Goal: Complete application form

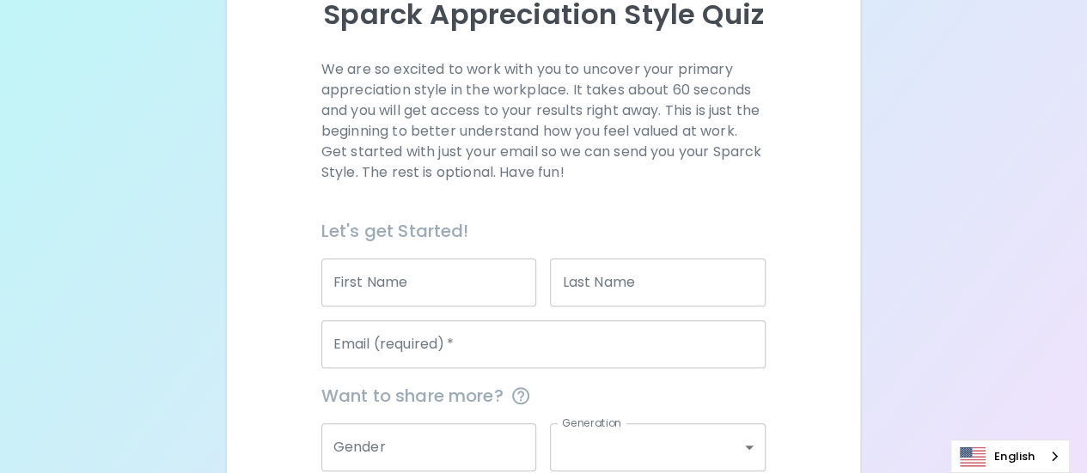
scroll to position [210, 0]
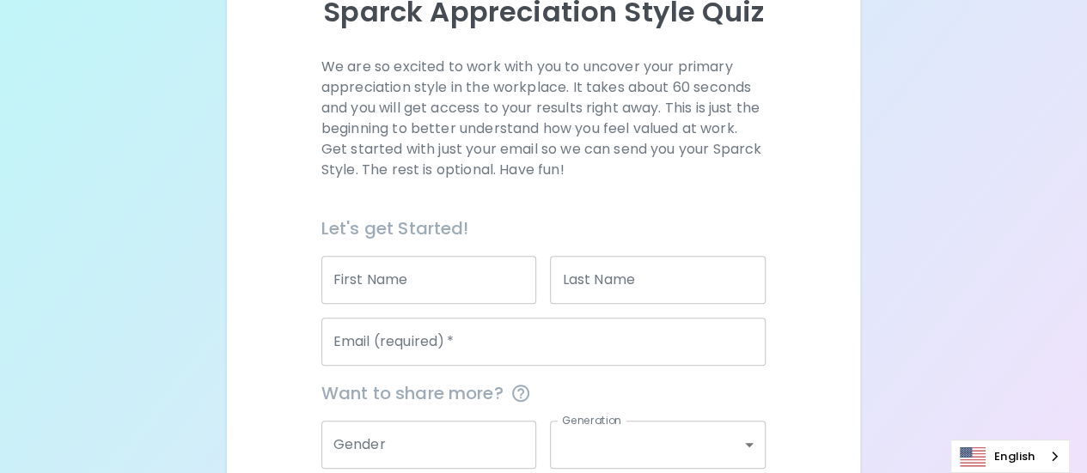
click at [478, 288] on input "First Name" at bounding box center [429, 280] width 216 height 48
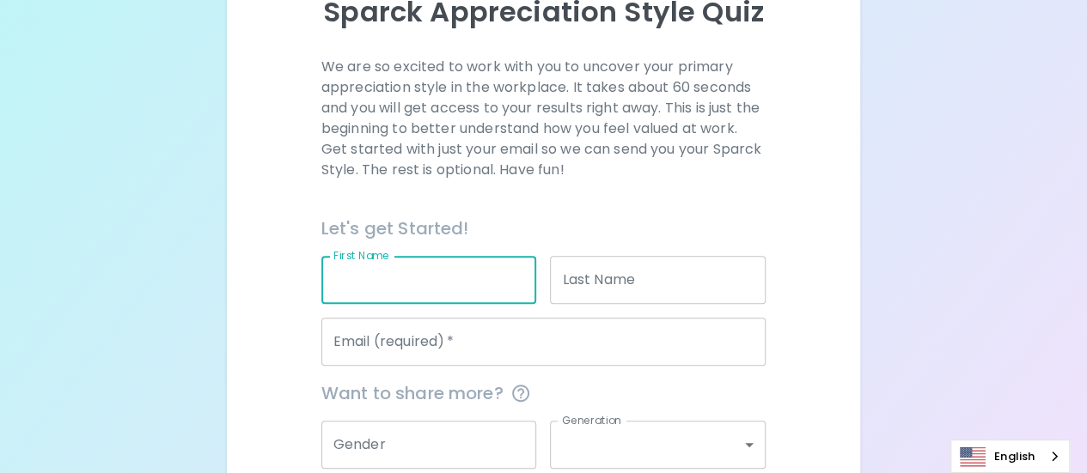
type input "[PERSON_NAME]"
click at [471, 338] on input "Email (required)   *" at bounding box center [543, 342] width 444 height 48
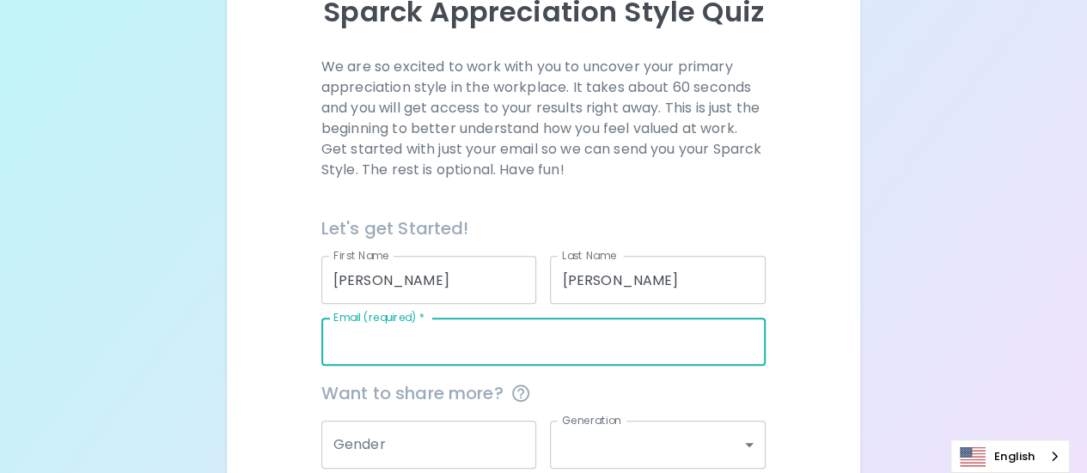
type input "[PERSON_NAME][EMAIL_ADDRESS][PERSON_NAME][DOMAIN_NAME]"
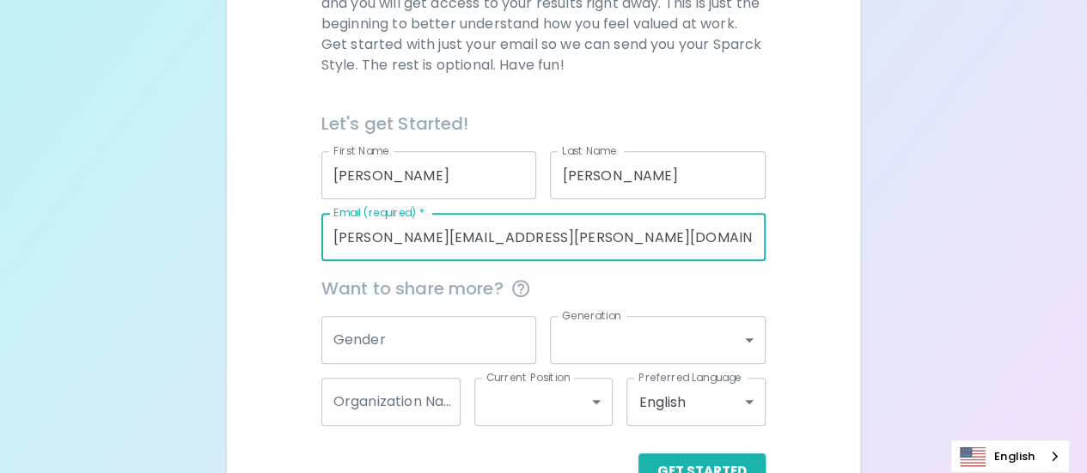
scroll to position [365, 0]
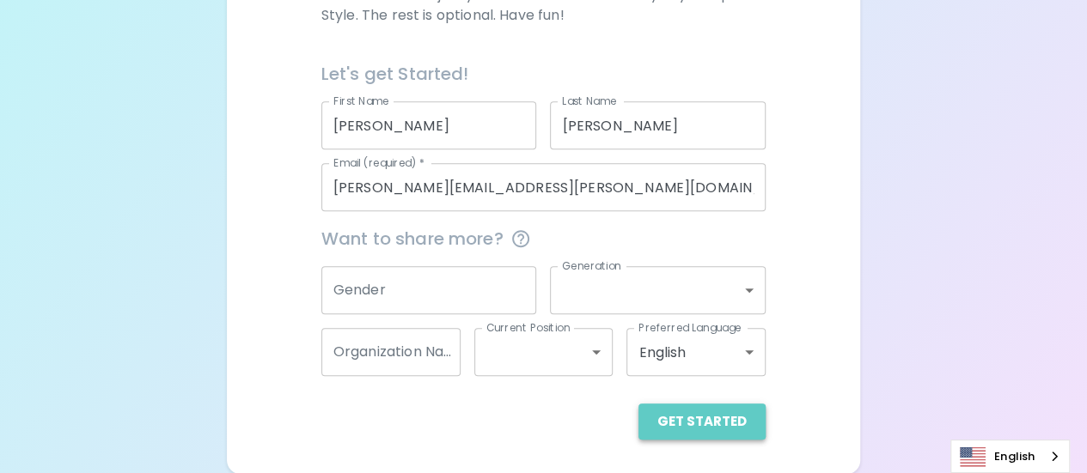
click at [740, 419] on button "Get Started" at bounding box center [701, 422] width 127 height 36
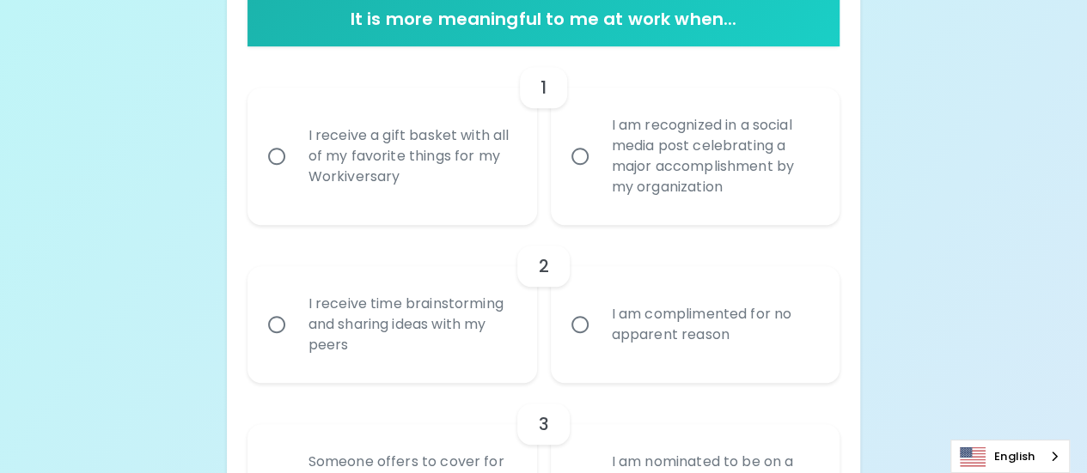
click at [470, 162] on div "I receive a gift basket with all of my favorite things for my Workiversary" at bounding box center [411, 156] width 233 height 103
click at [295, 162] on input "I receive a gift basket with all of my favorite things for my Workiversary" at bounding box center [277, 156] width 36 height 36
radio input "true"
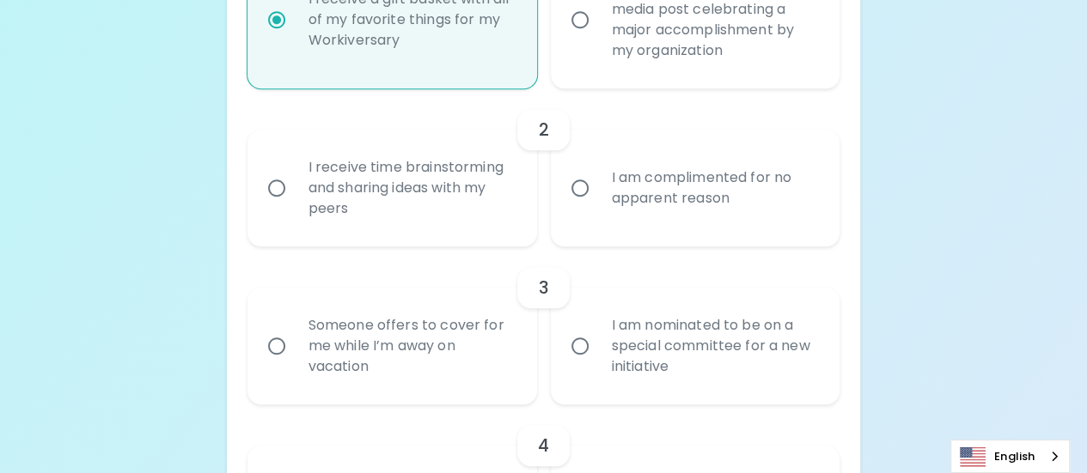
scroll to position [502, 0]
click at [470, 162] on div "I receive time brainstorming and sharing ideas with my peers" at bounding box center [411, 187] width 233 height 103
click at [295, 169] on input "I receive time brainstorming and sharing ideas with my peers" at bounding box center [277, 187] width 36 height 36
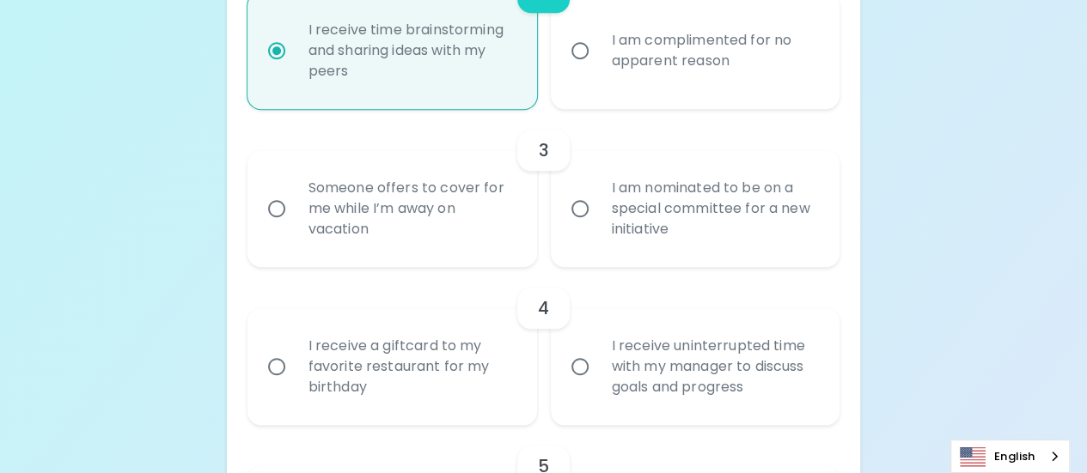
scroll to position [640, 0]
radio input "true"
click at [655, 193] on div "I am nominated to be on a special committee for a new initiative" at bounding box center [714, 207] width 233 height 103
click at [598, 193] on input "I am nominated to be on a special committee for a new initiative" at bounding box center [580, 208] width 36 height 36
radio input "false"
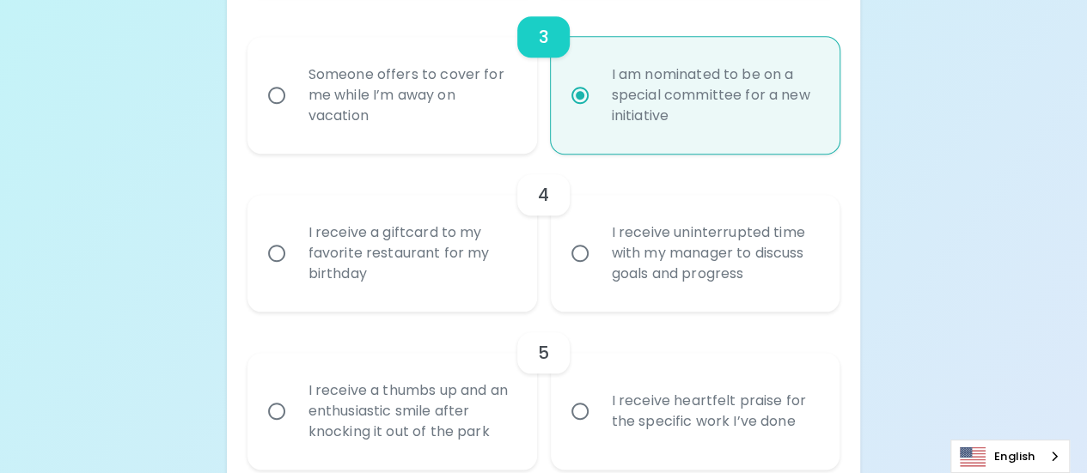
scroll to position [777, 0]
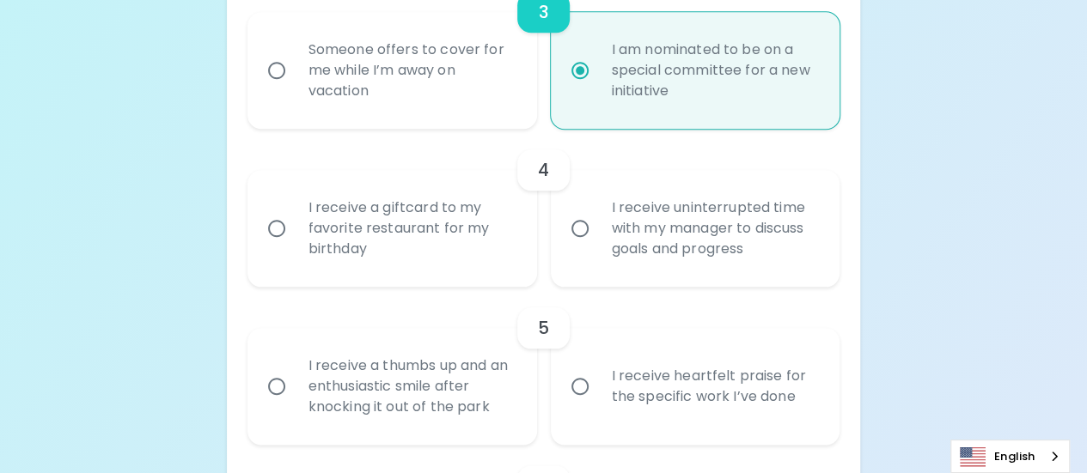
radio input "true"
click at [655, 227] on div "I receive uninterrupted time with my manager to discuss goals and progress" at bounding box center [714, 228] width 233 height 103
click at [598, 227] on input "I receive uninterrupted time with my manager to discuss goals and progress" at bounding box center [580, 228] width 36 height 36
radio input "false"
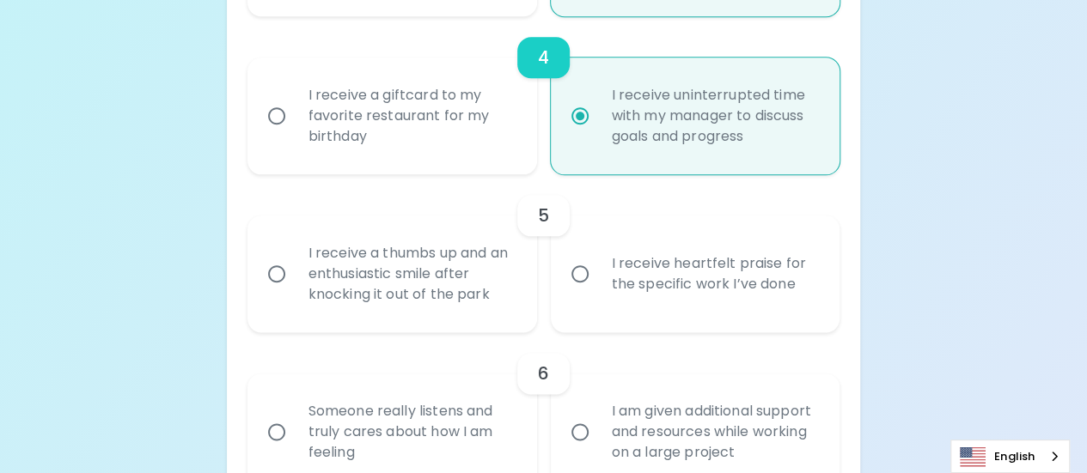
scroll to position [915, 0]
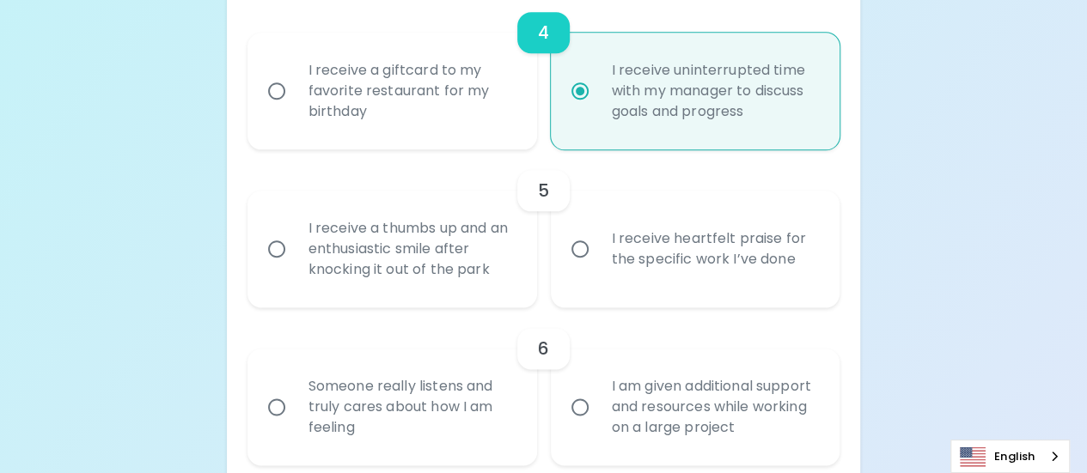
radio input "true"
click at [653, 245] on div "I receive heartfelt praise for the specific work I’ve done" at bounding box center [714, 249] width 233 height 82
click at [598, 245] on input "I receive heartfelt praise for the specific work I’ve done" at bounding box center [580, 249] width 36 height 36
radio input "false"
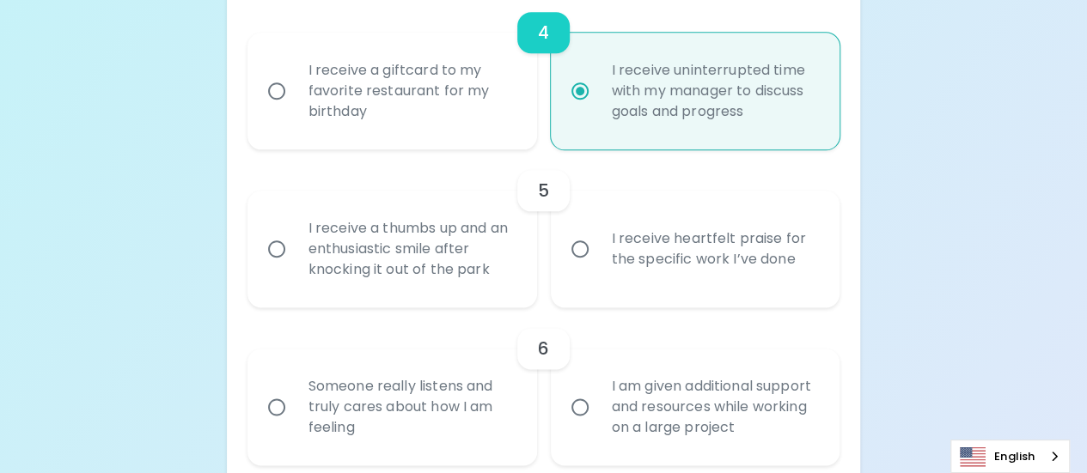
radio input "false"
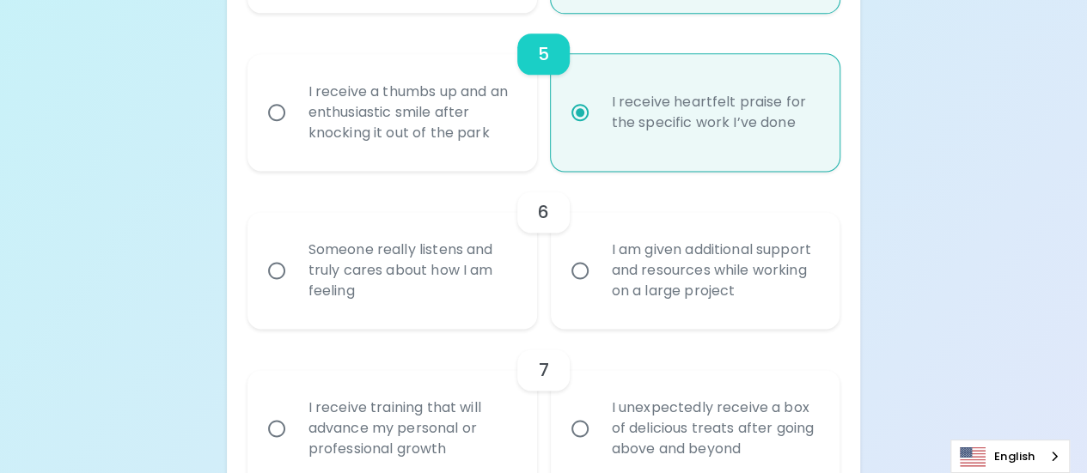
scroll to position [1052, 0]
radio input "true"
click at [445, 270] on div "Someone really listens and truly cares about how I am feeling" at bounding box center [411, 269] width 233 height 103
click at [295, 270] on input "Someone really listens and truly cares about how I am feeling" at bounding box center [277, 270] width 36 height 36
radio input "false"
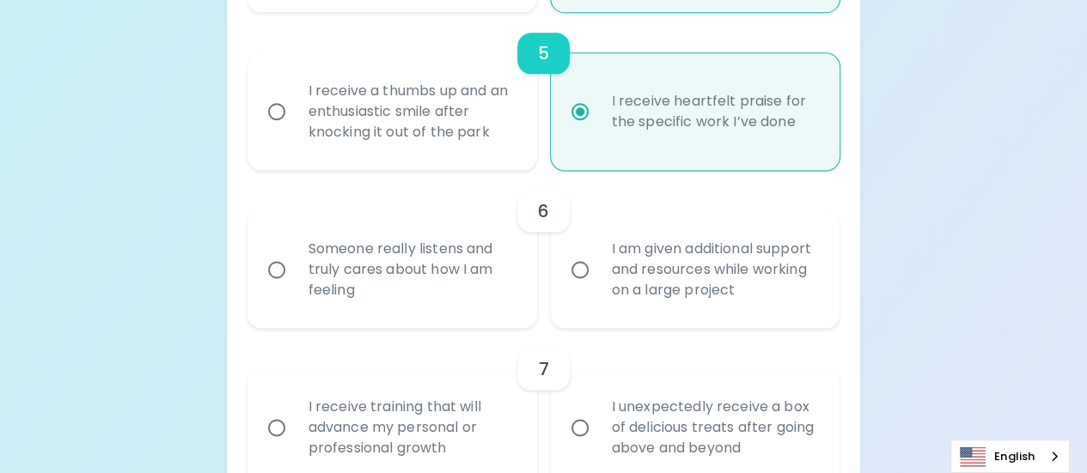
radio input "false"
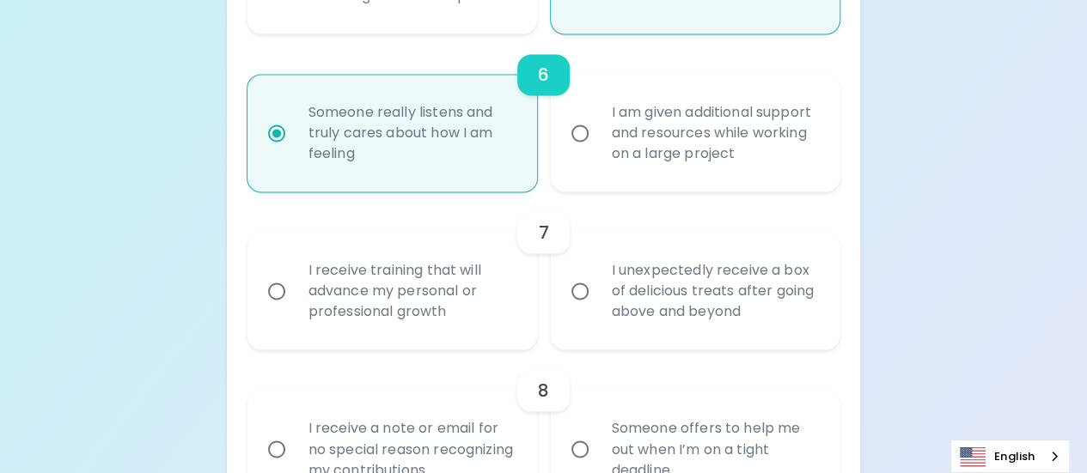
scroll to position [1190, 0]
radio input "true"
click at [445, 270] on div "I receive training that will advance my personal or professional growth" at bounding box center [411, 290] width 233 height 103
click at [295, 272] on input "I receive training that will advance my personal or professional growth" at bounding box center [277, 290] width 36 height 36
radio input "false"
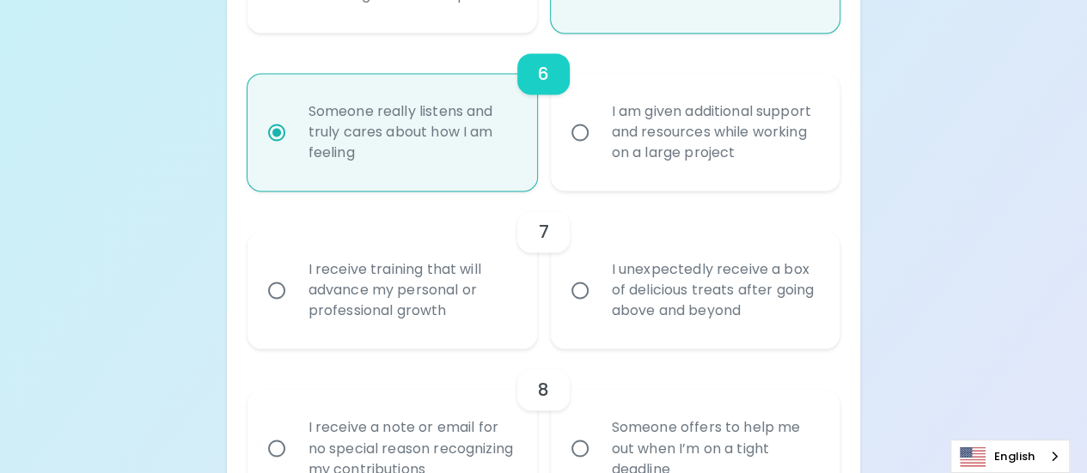
radio input "false"
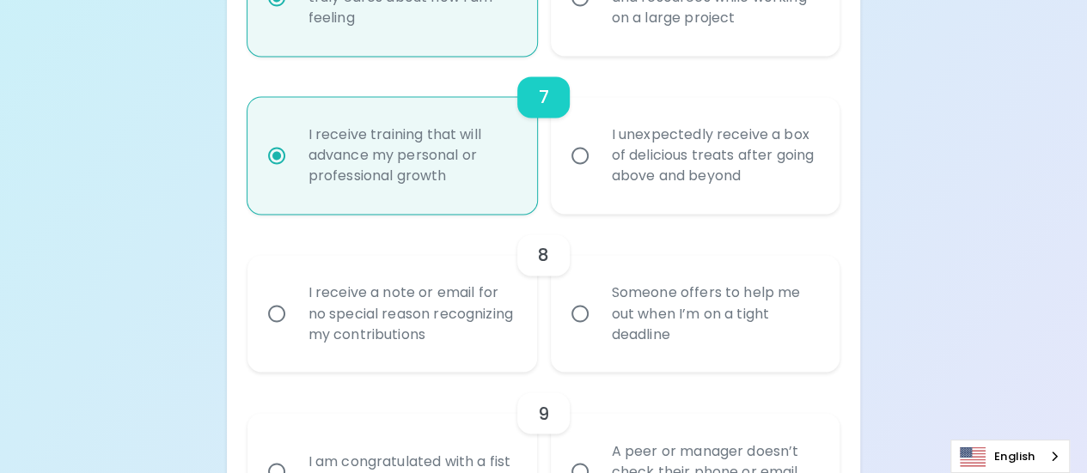
scroll to position [1327, 0]
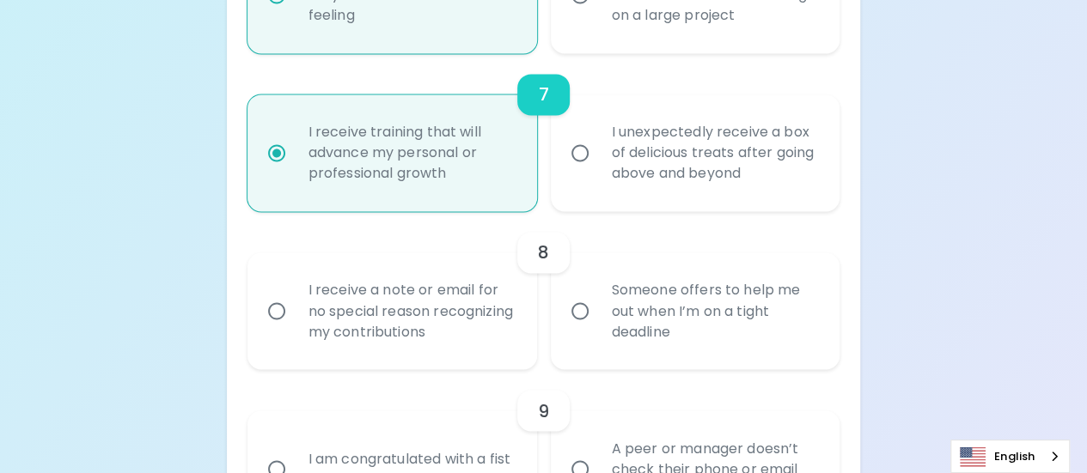
radio input "true"
click at [437, 327] on div "I receive a note or email for no special reason recognizing my contributions" at bounding box center [411, 310] width 233 height 103
click at [295, 327] on input "I receive a note or email for no special reason recognizing my contributions" at bounding box center [277, 311] width 36 height 36
radio input "false"
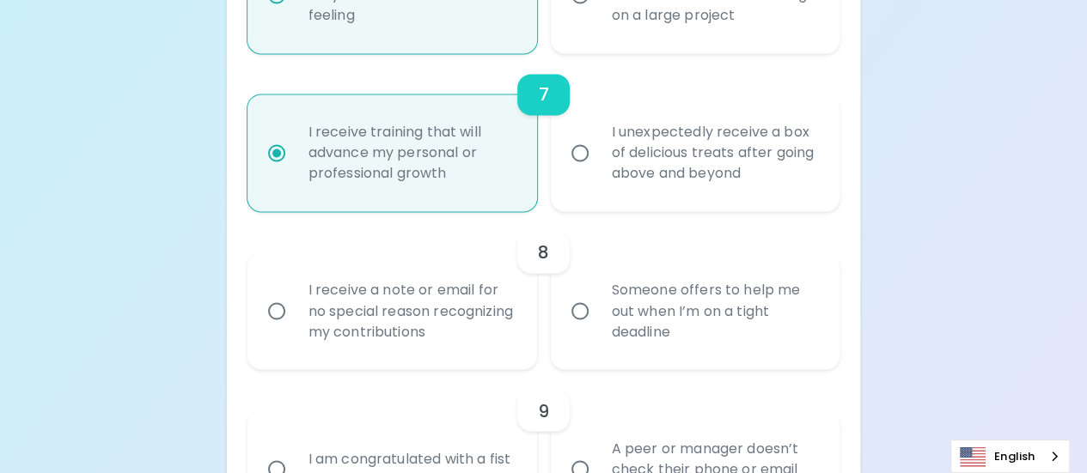
radio input "false"
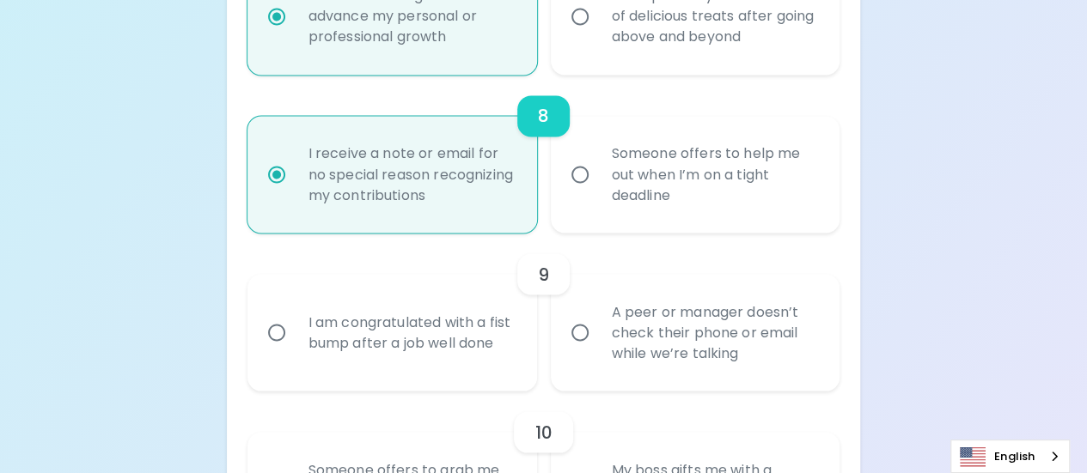
scroll to position [1464, 0]
radio input "true"
click at [708, 361] on div "A peer or manager doesn’t check their phone or email while we’re talking" at bounding box center [714, 331] width 233 height 103
click at [598, 350] on input "A peer or manager doesn’t check their phone or email while we’re talking" at bounding box center [580, 332] width 36 height 36
radio input "false"
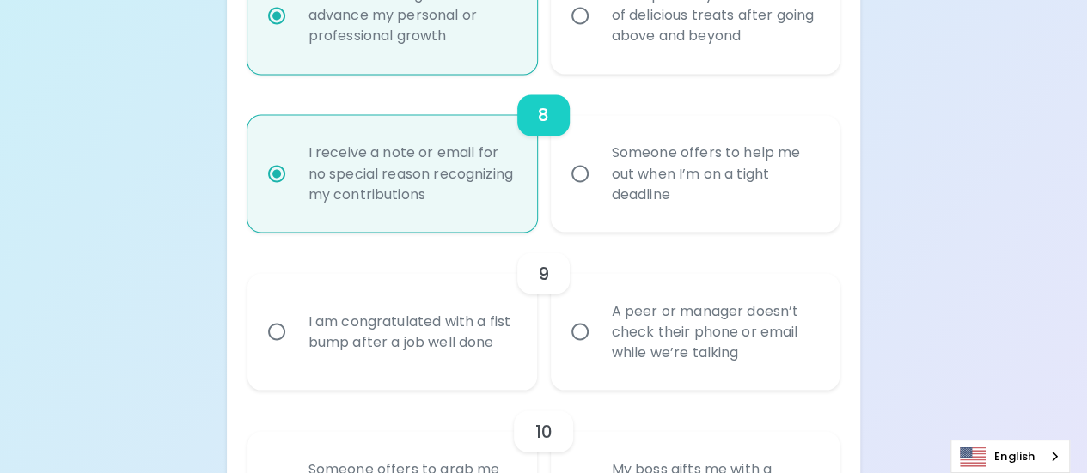
radio input "false"
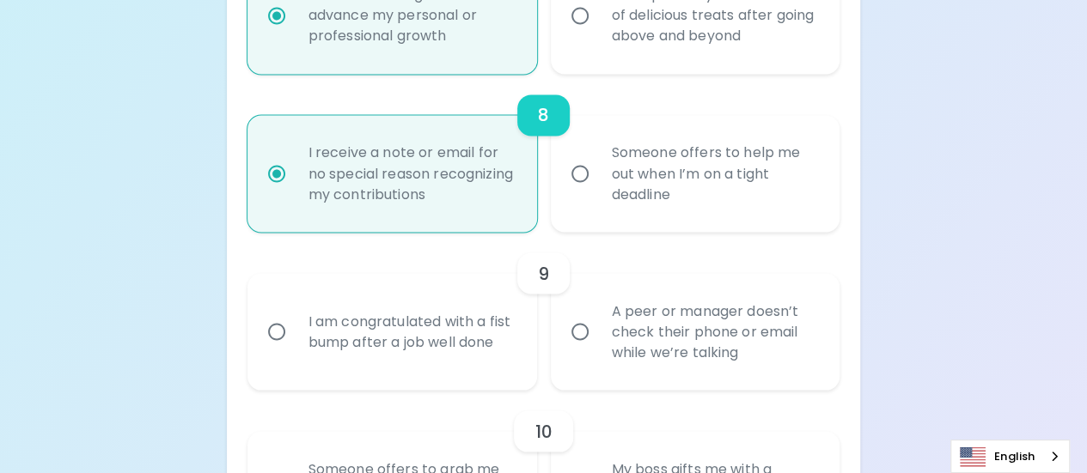
radio input "false"
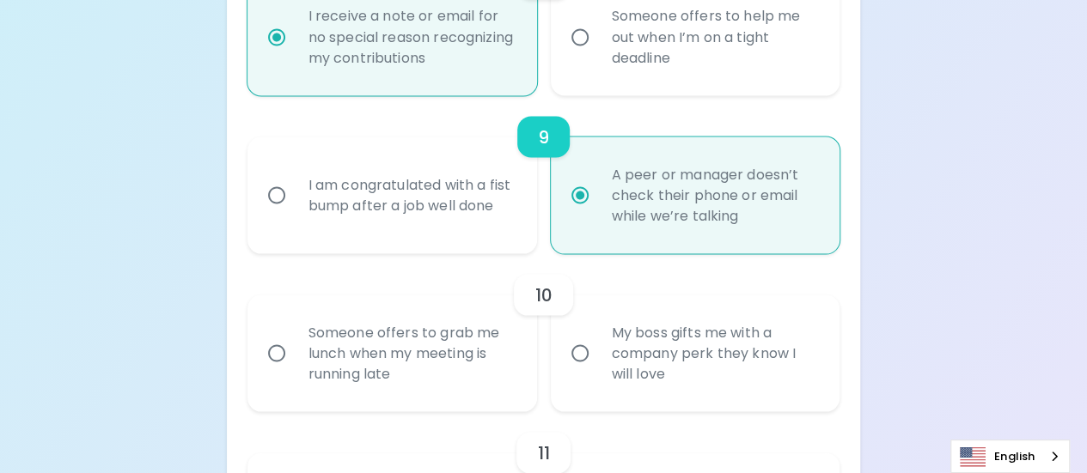
scroll to position [1602, 0]
radio input "true"
click at [409, 363] on div "Someone offers to grab me lunch when my meeting is running late" at bounding box center [411, 352] width 233 height 103
click at [295, 363] on input "Someone offers to grab me lunch when my meeting is running late" at bounding box center [277, 352] width 36 height 36
radio input "false"
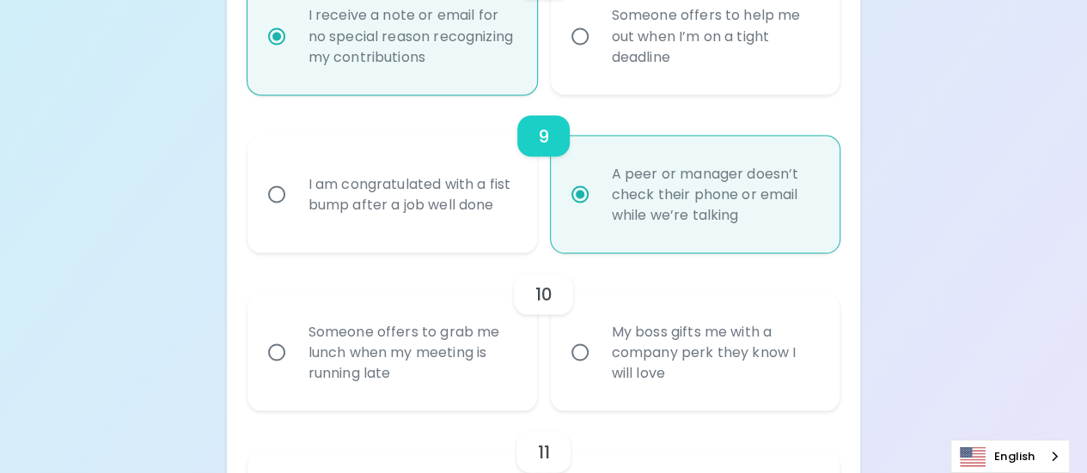
radio input "false"
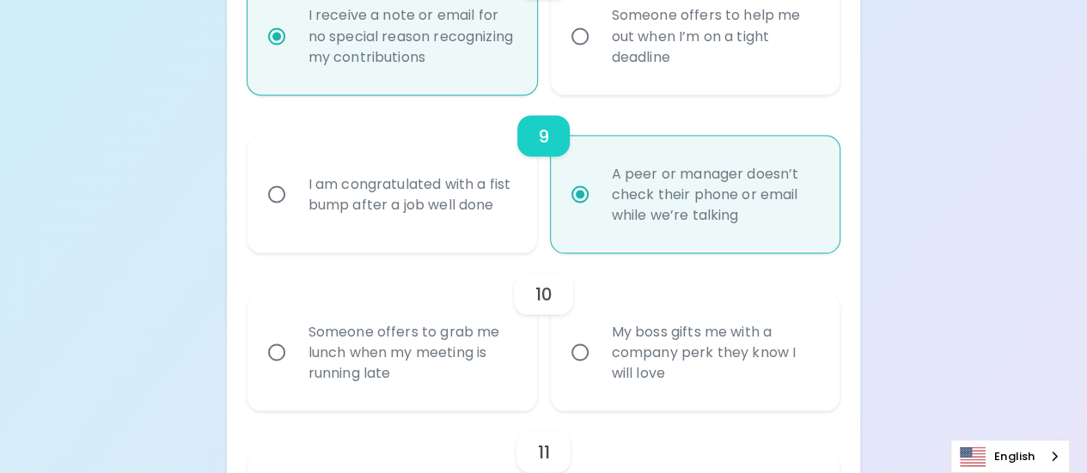
radio input "false"
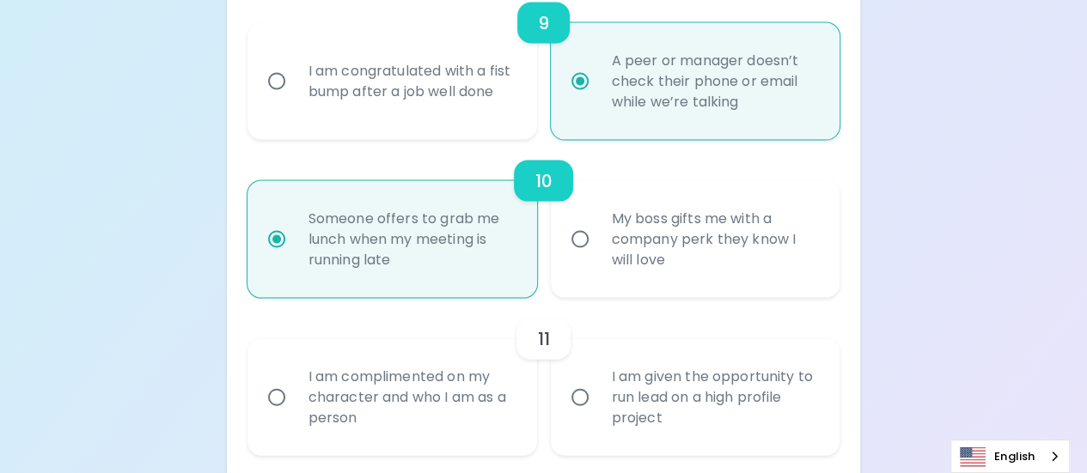
scroll to position [1739, 0]
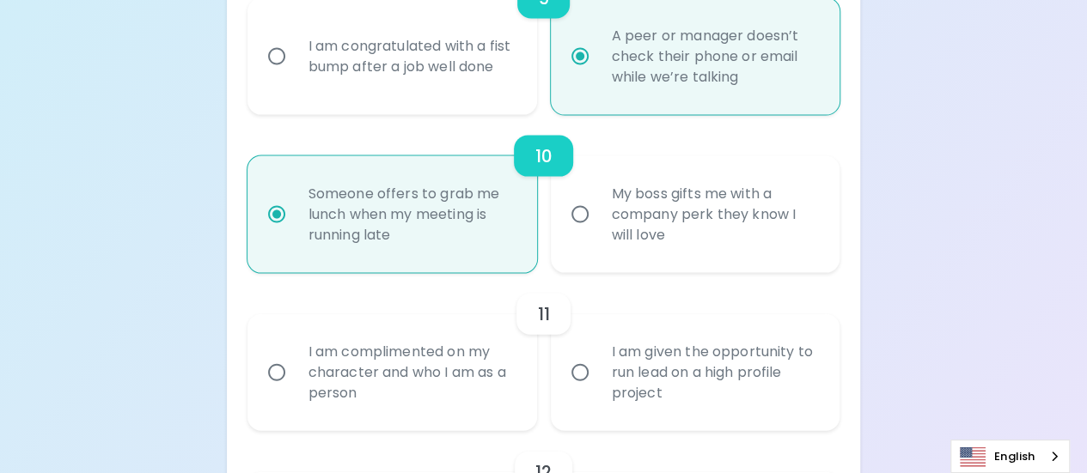
radio input "true"
click at [686, 389] on div "I am given the opportunity to run lead on a high profile project" at bounding box center [714, 372] width 233 height 103
click at [598, 389] on input "I am given the opportunity to run lead on a high profile project" at bounding box center [580, 373] width 36 height 36
radio input "false"
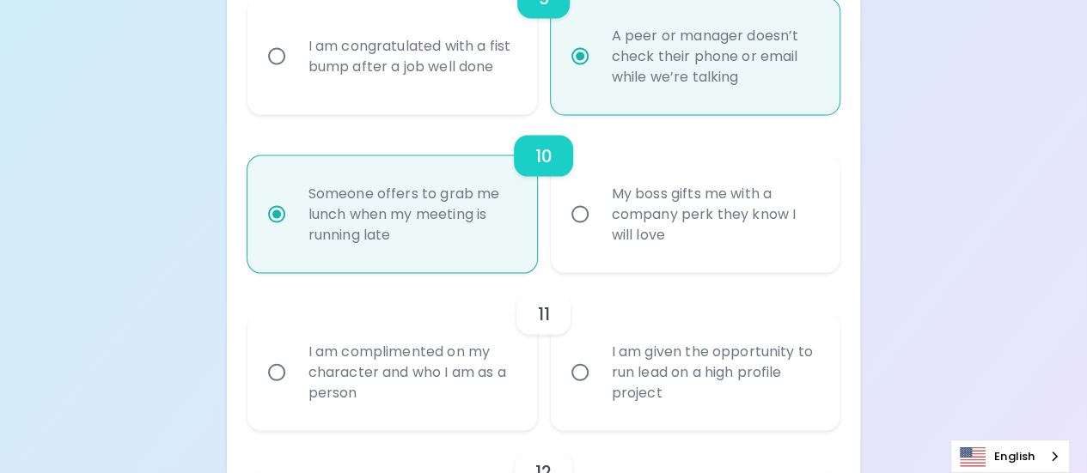
radio input "false"
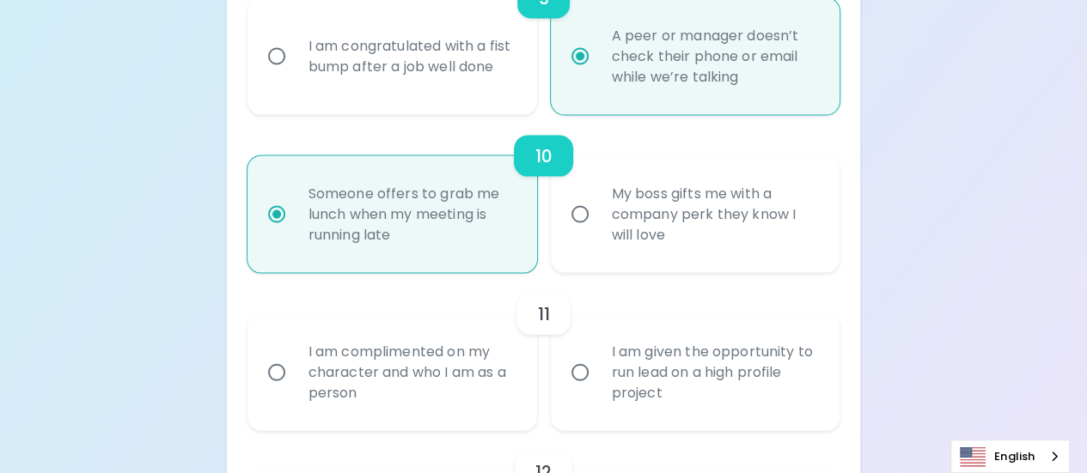
radio input "false"
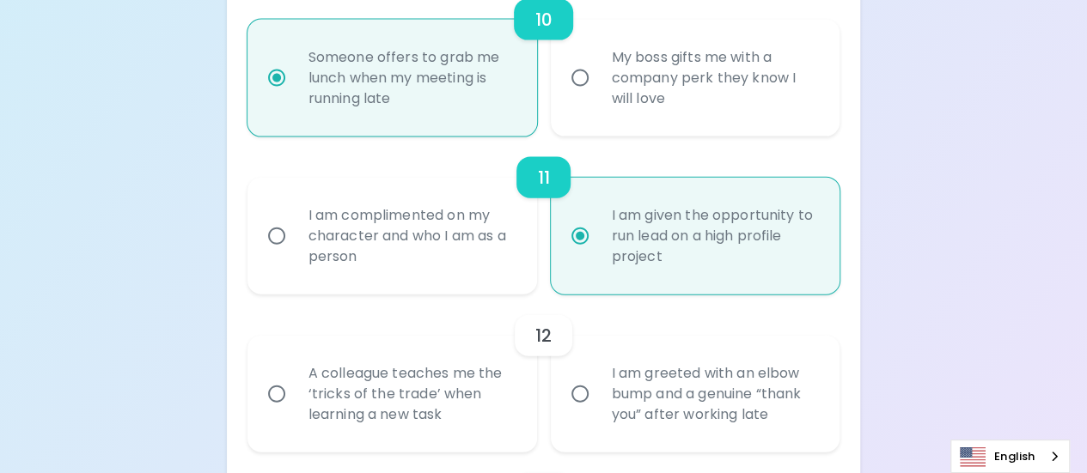
scroll to position [1877, 0]
radio input "true"
click at [425, 379] on div "A colleague teaches me the ‘tricks of the trade’ when learning a new task" at bounding box center [411, 393] width 233 height 103
click at [295, 379] on input "A colleague teaches me the ‘tricks of the trade’ when learning a new task" at bounding box center [277, 393] width 36 height 36
radio input "false"
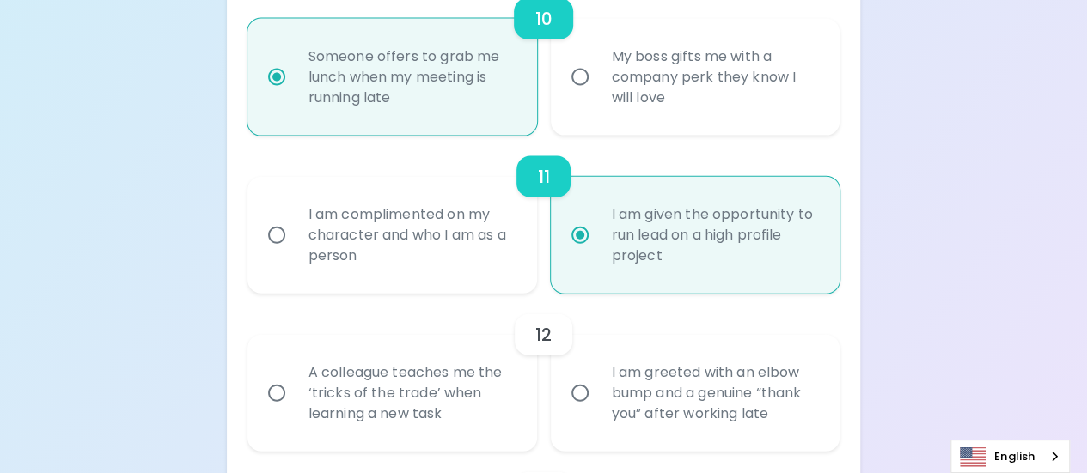
radio input "false"
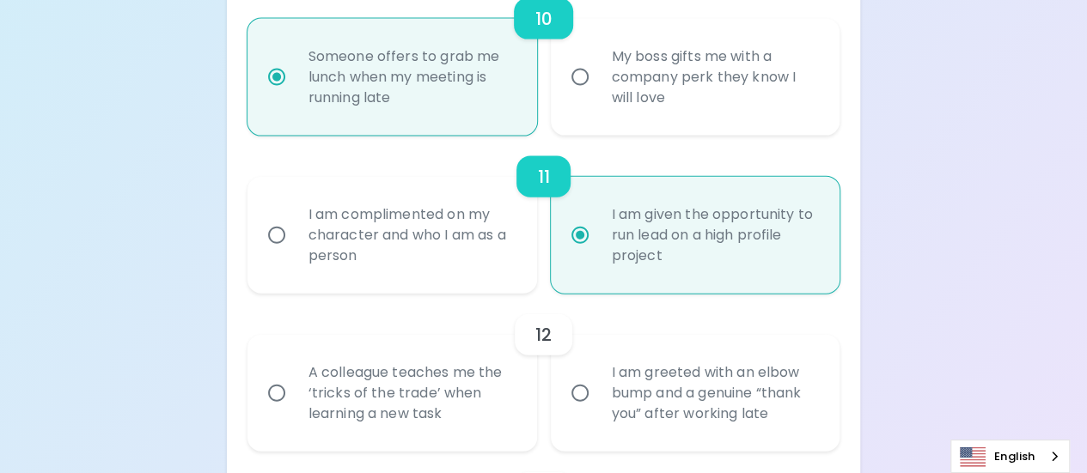
radio input "false"
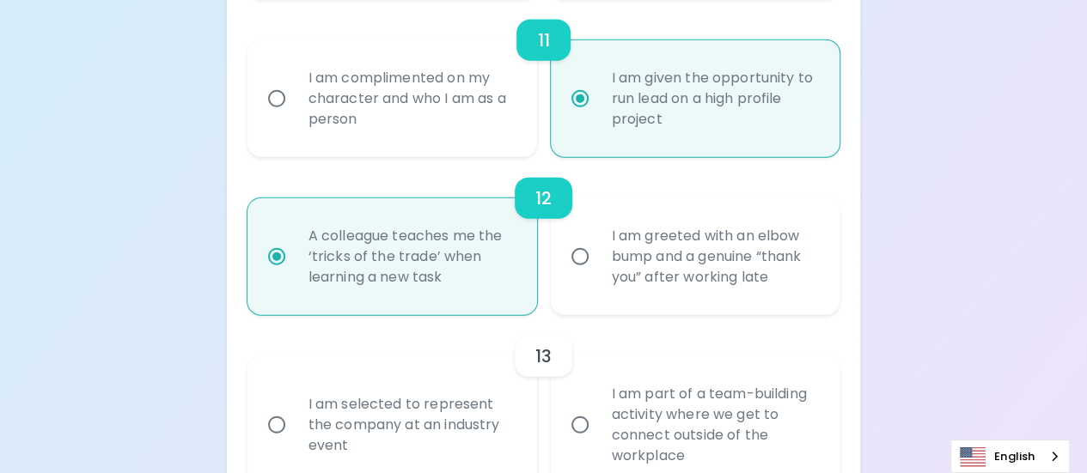
scroll to position [2014, 0]
radio input "true"
click at [683, 417] on div "I am part of a team-building activity where we get to connect outside of the wo…" at bounding box center [714, 424] width 233 height 124
click at [598, 417] on input "I am part of a team-building activity where we get to connect outside of the wo…" at bounding box center [580, 424] width 36 height 36
radio input "false"
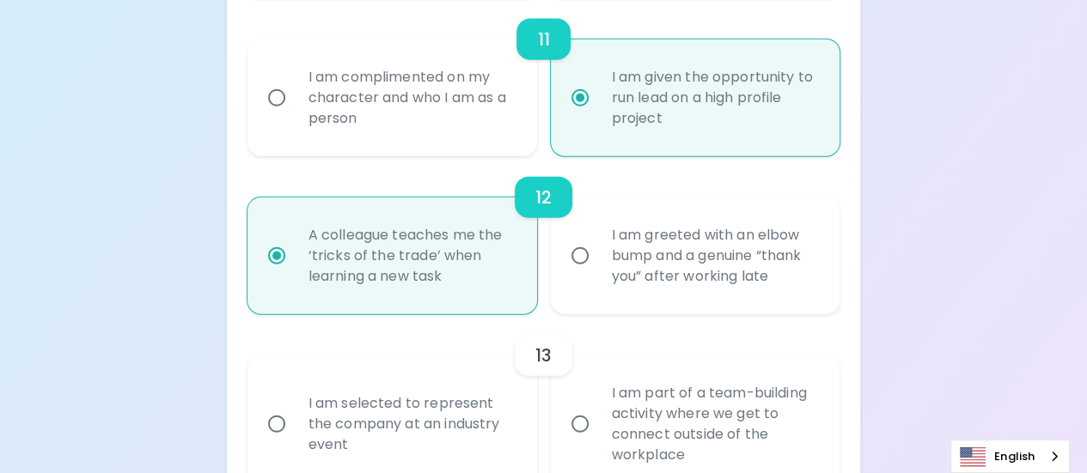
radio input "false"
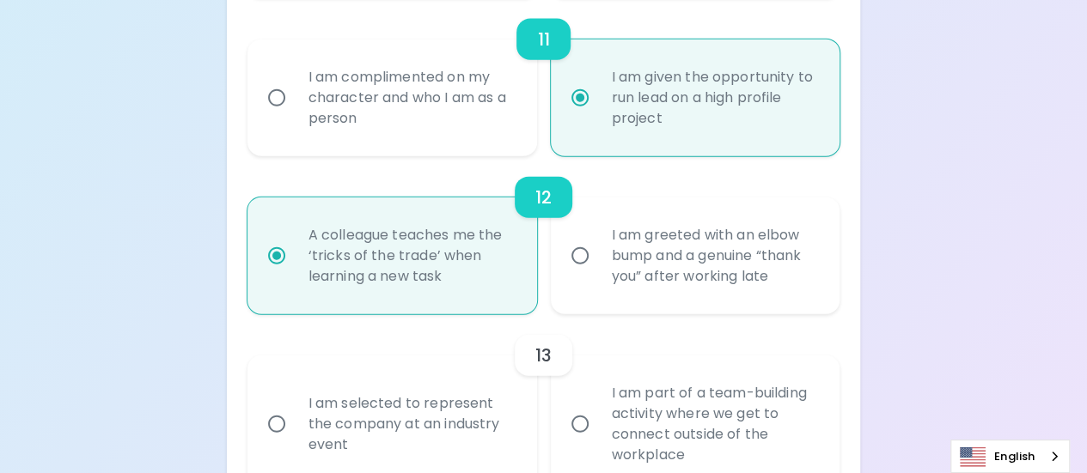
radio input "false"
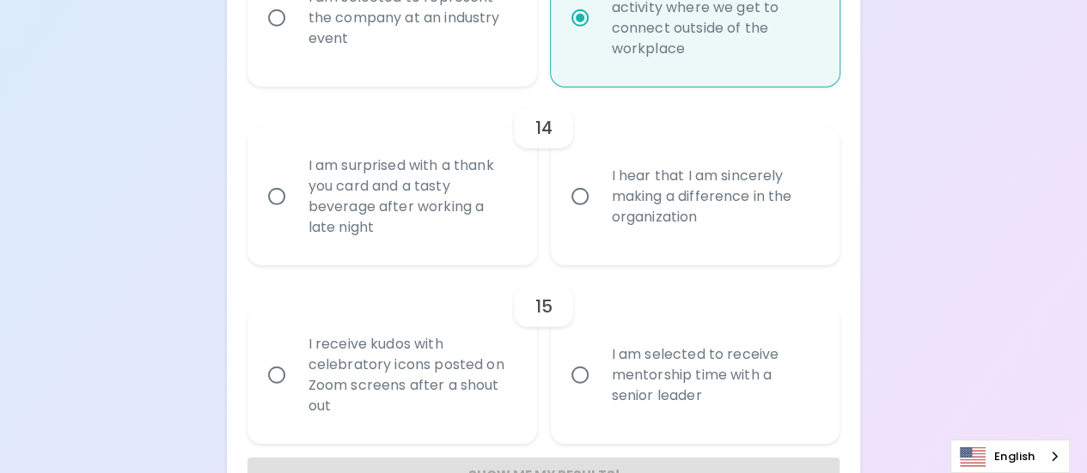
scroll to position [2475, 0]
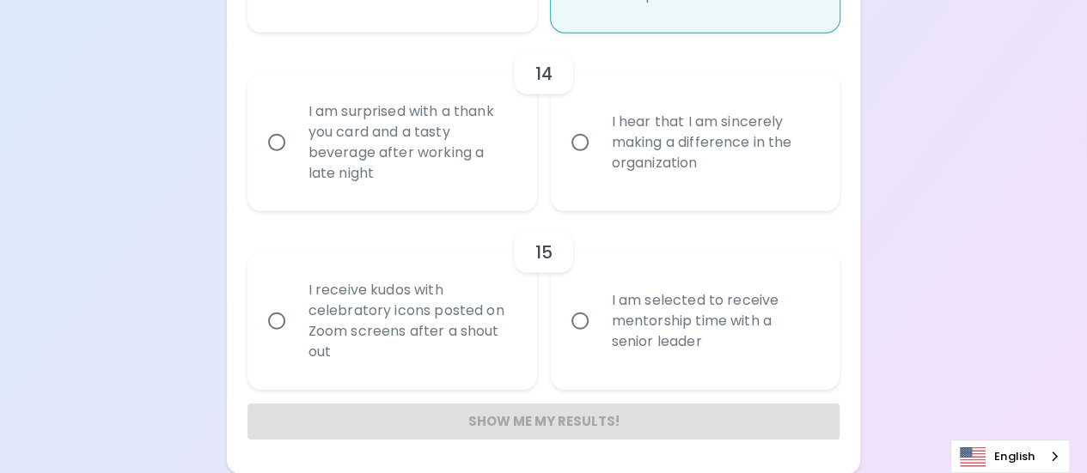
radio input "true"
click at [667, 154] on div "I hear that I am sincerely making a difference in the organization" at bounding box center [714, 142] width 233 height 103
click at [598, 154] on input "I hear that I am sincerely making a difference in the organization" at bounding box center [580, 143] width 36 height 36
radio input "false"
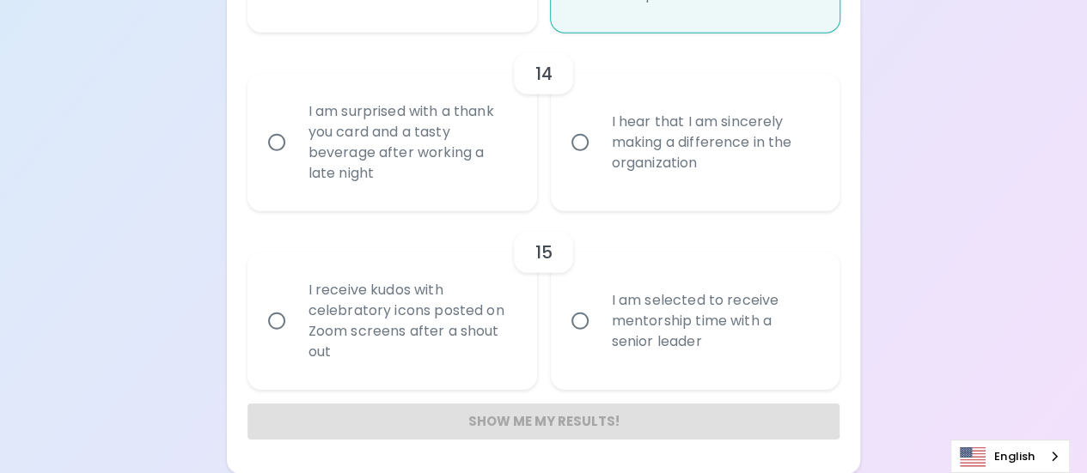
radio input "false"
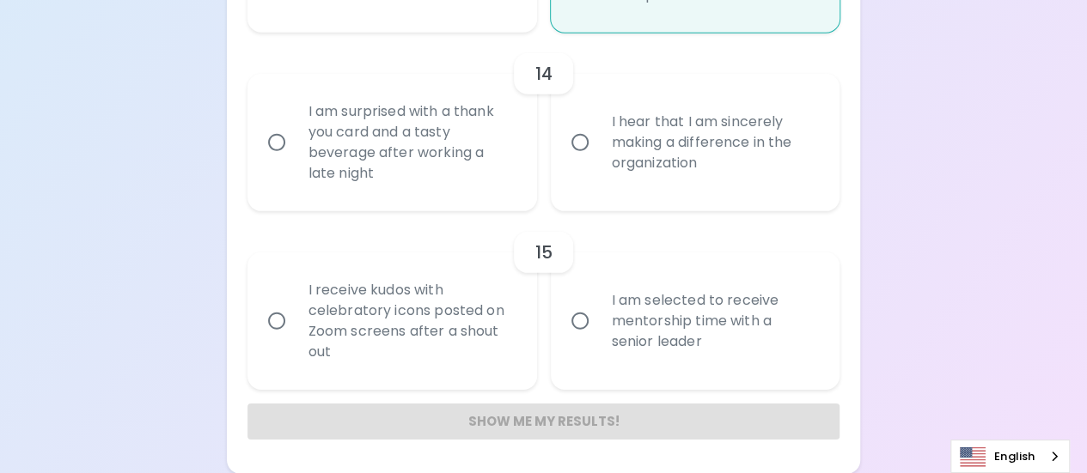
radio input "false"
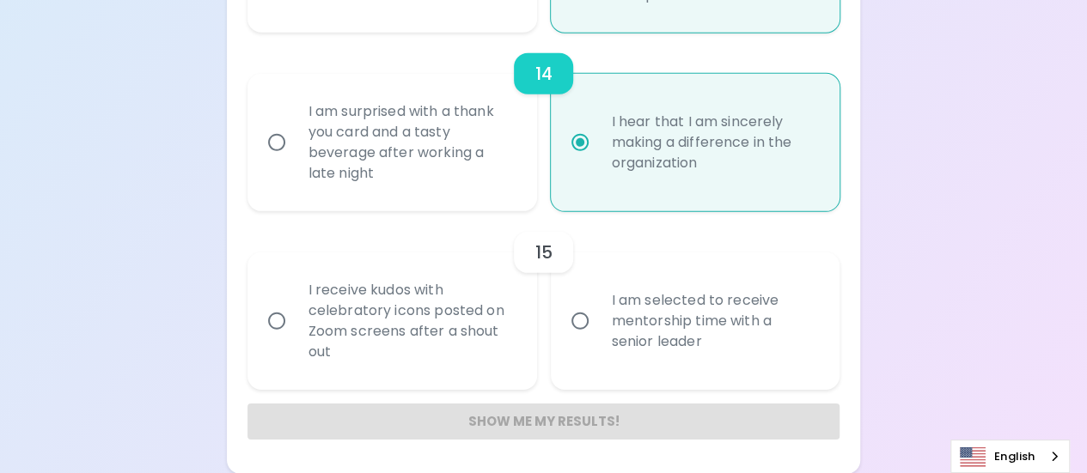
radio input "true"
click at [687, 316] on div "I am selected to receive mentorship time with a senior leader" at bounding box center [714, 321] width 233 height 103
click at [598, 316] on input "I am selected to receive mentorship time with a senior leader" at bounding box center [580, 321] width 36 height 36
radio input "false"
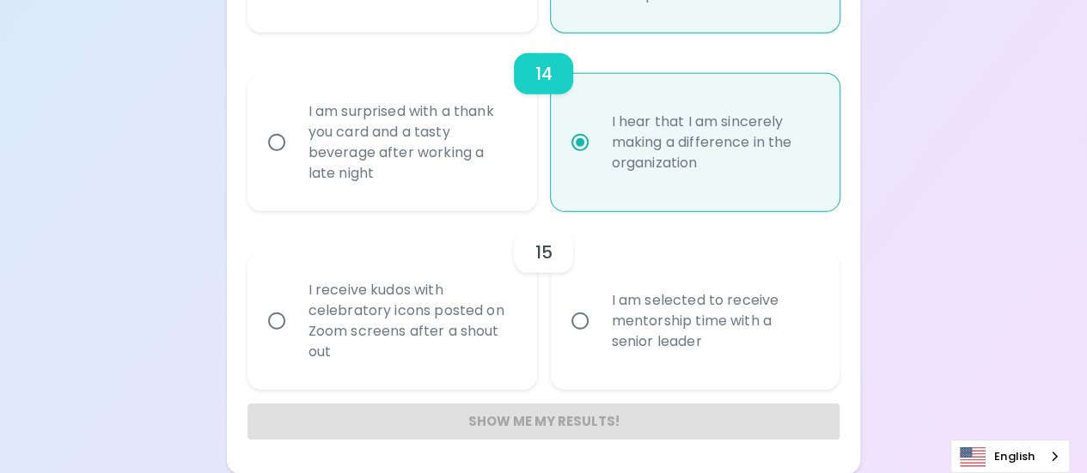
radio input "false"
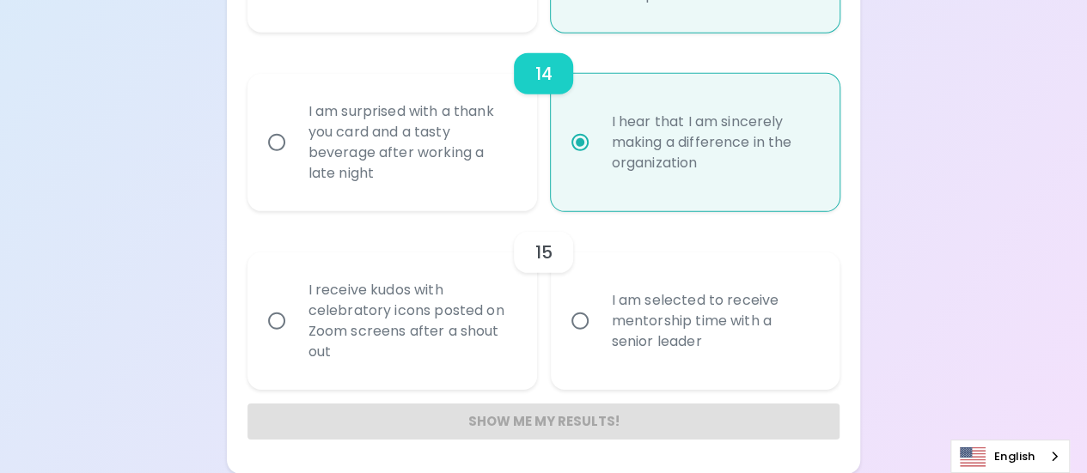
radio input "false"
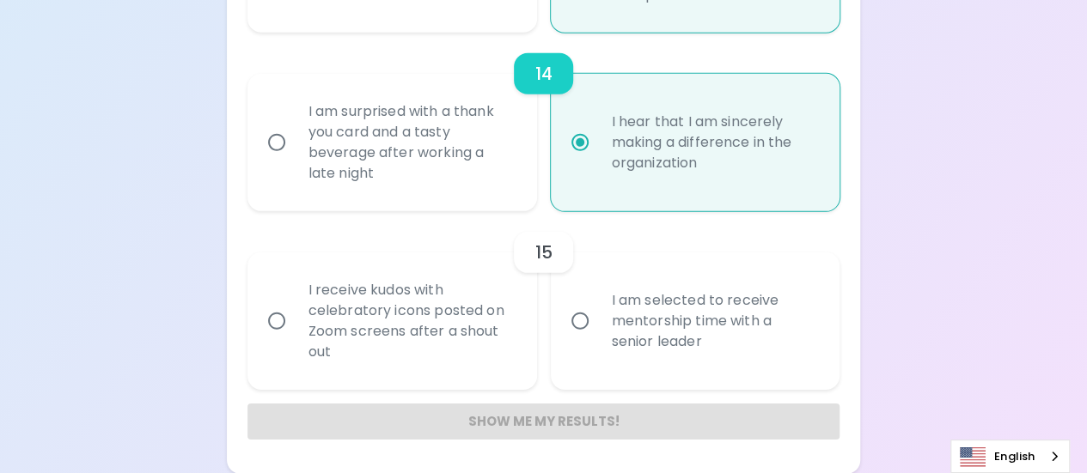
radio input "false"
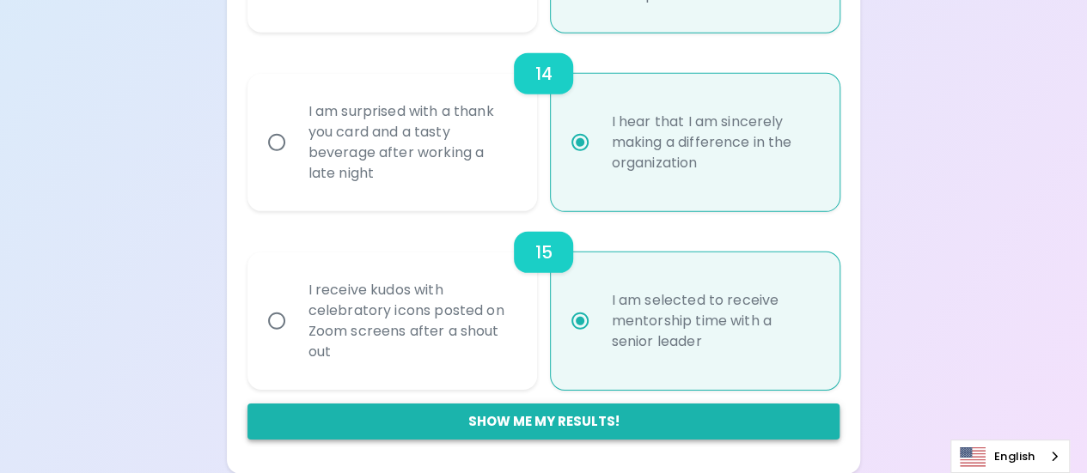
radio input "true"
click at [623, 413] on button "Show me my results!" at bounding box center [543, 422] width 593 height 36
radio input "false"
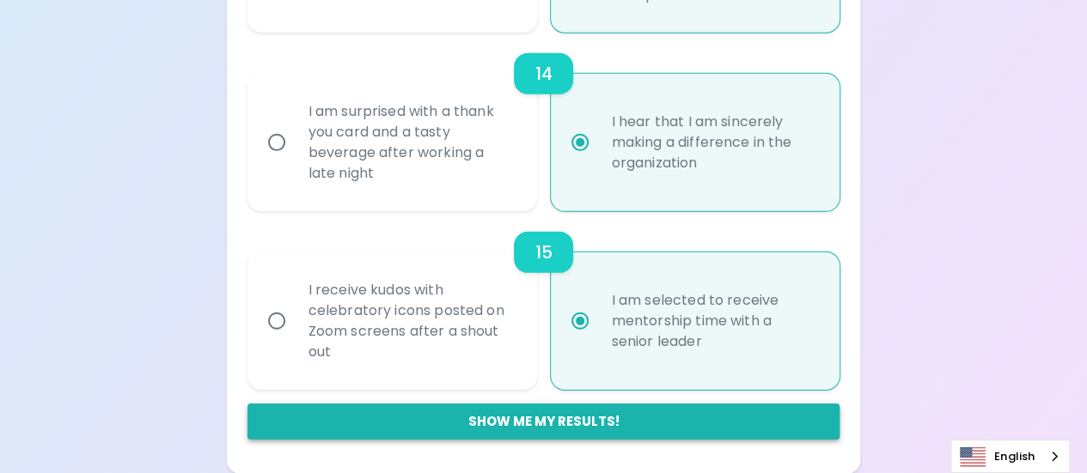
radio input "false"
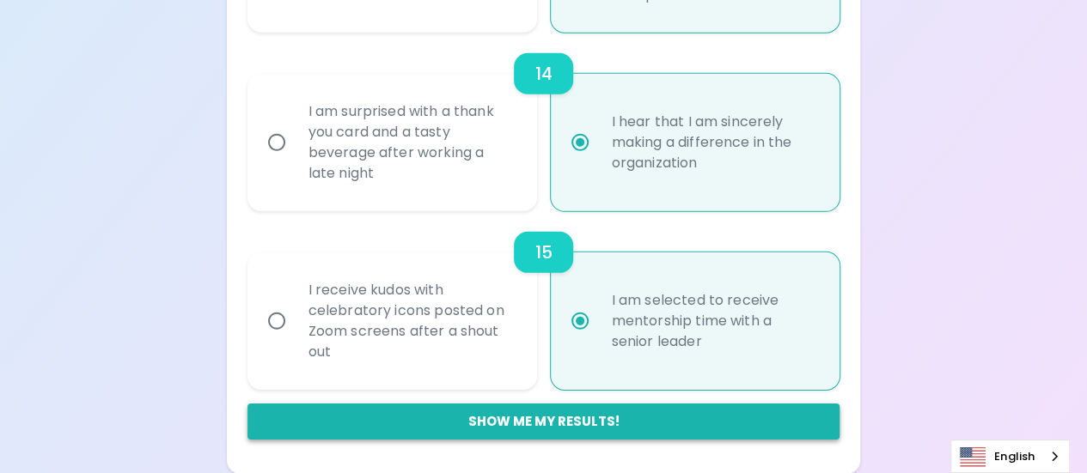
radio input "false"
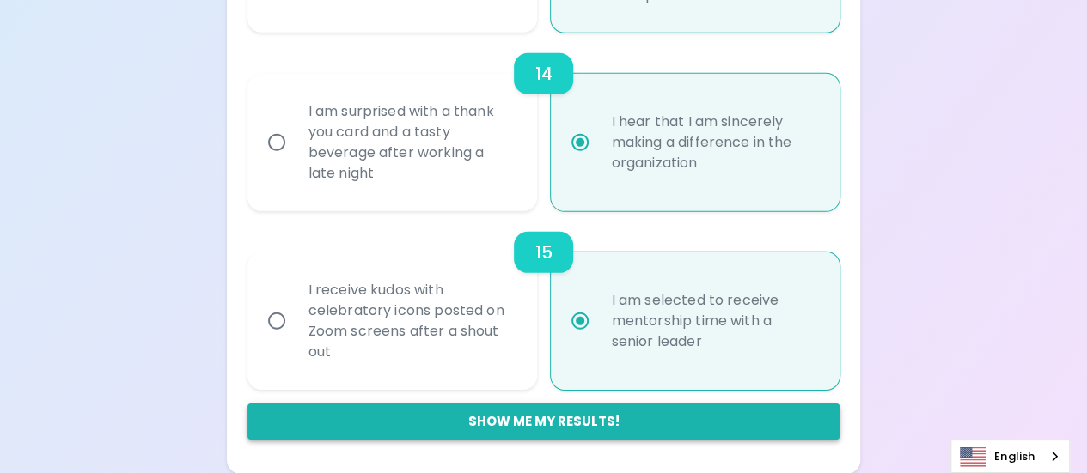
radio input "false"
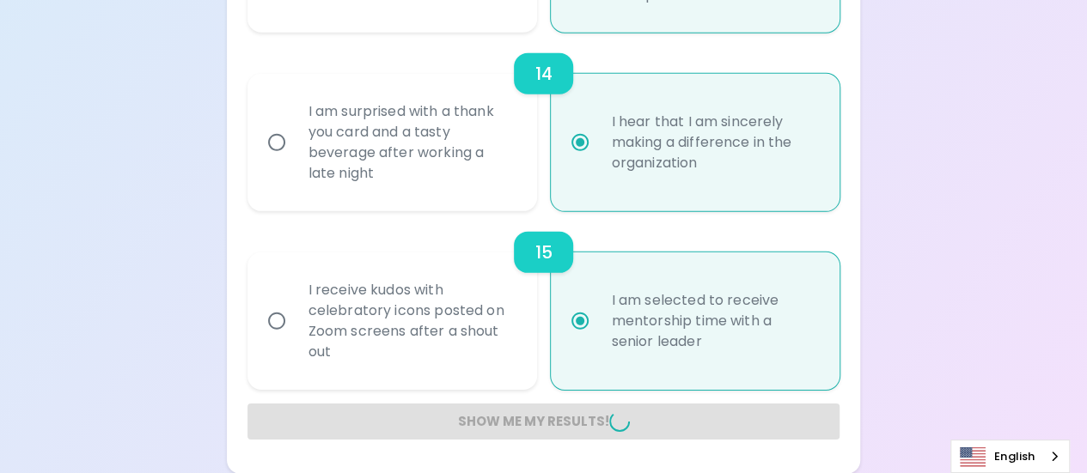
radio input "false"
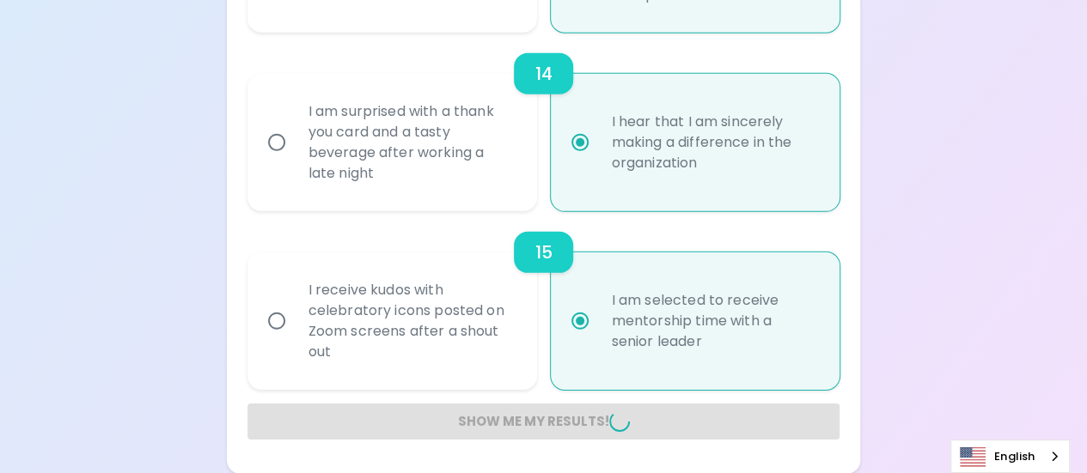
radio input "false"
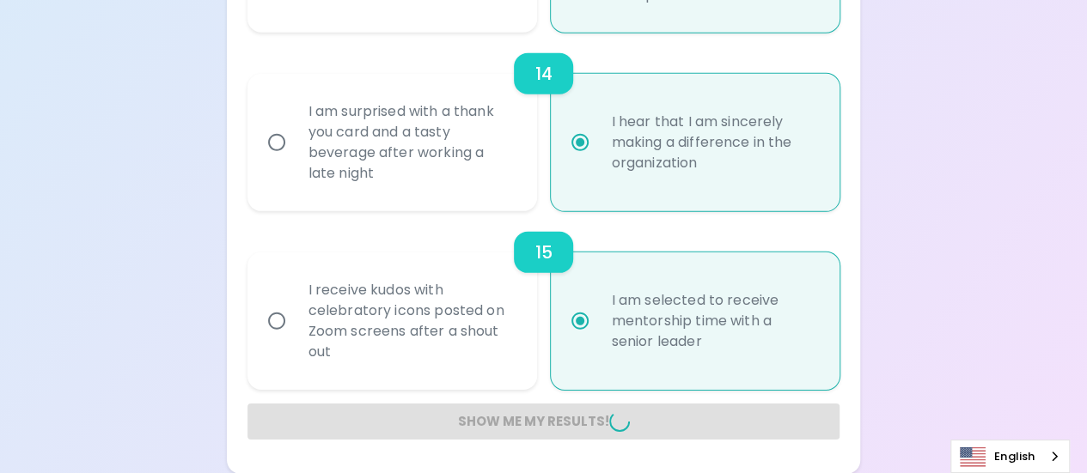
radio input "false"
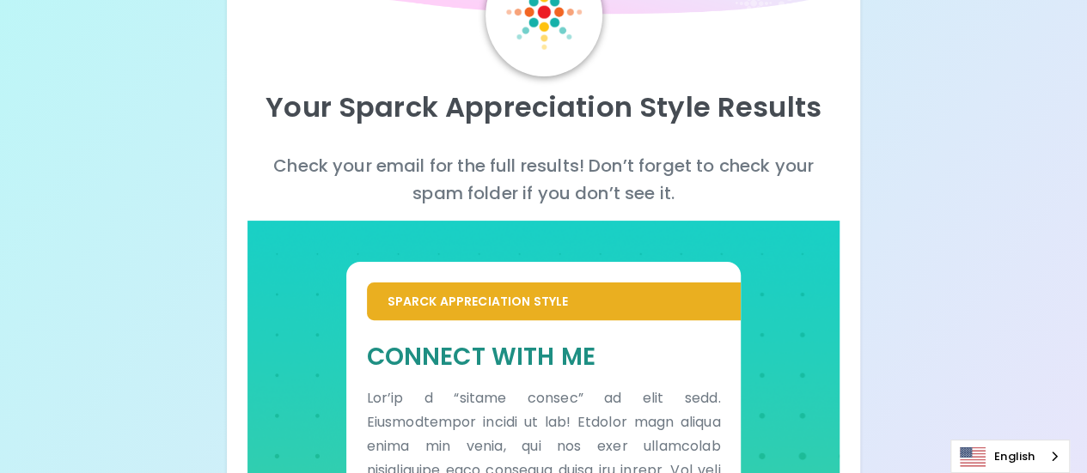
scroll to position [0, 0]
